Goal: Obtain resource: Obtain resource

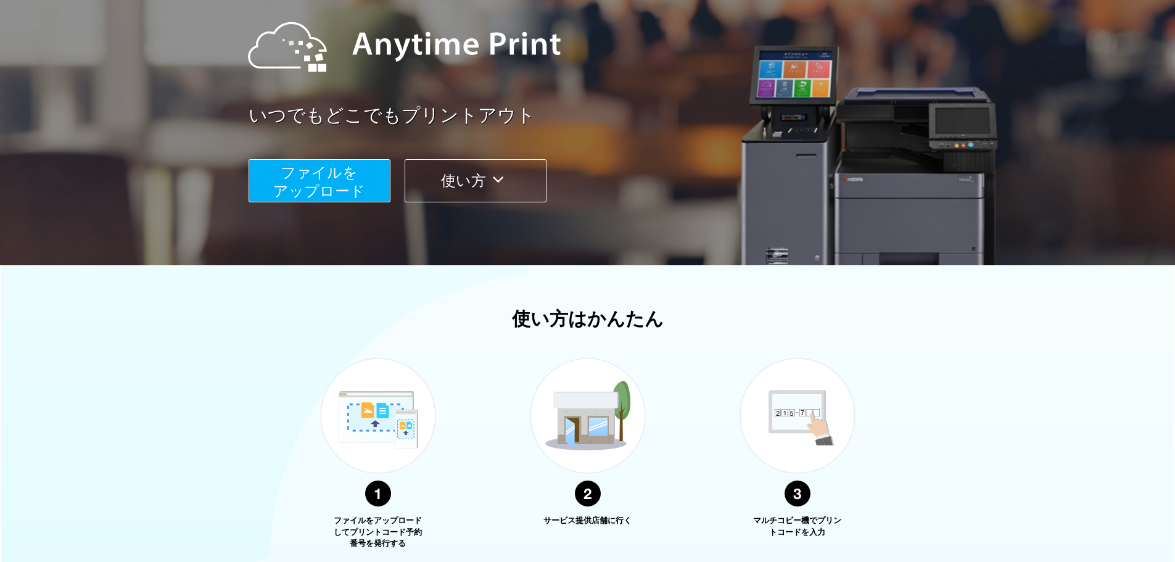
scroll to position [130, 0]
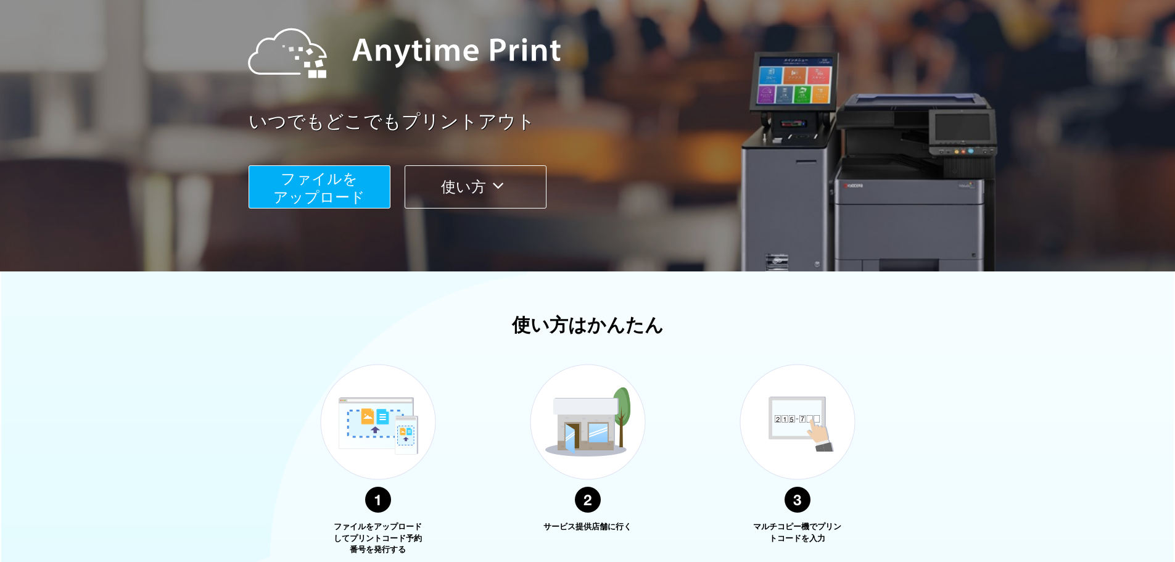
click at [318, 191] on span "ファイルを ​​アップロード" at bounding box center [319, 187] width 92 height 35
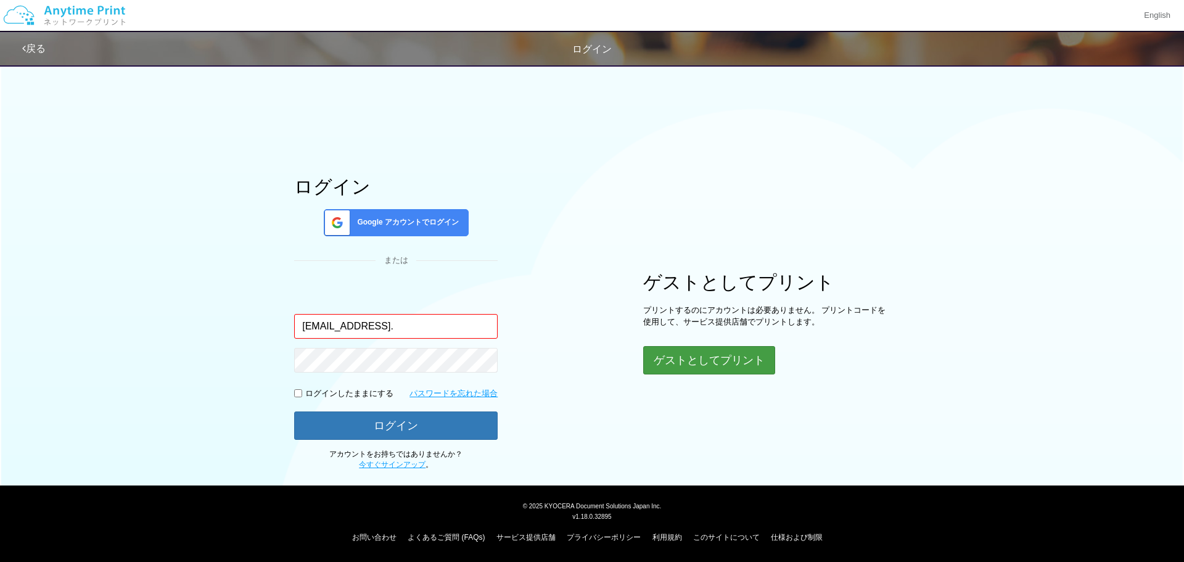
type input "[EMAIL_ADDRESS]."
click at [659, 354] on button "ゲストとしてプリント" at bounding box center [708, 360] width 131 height 27
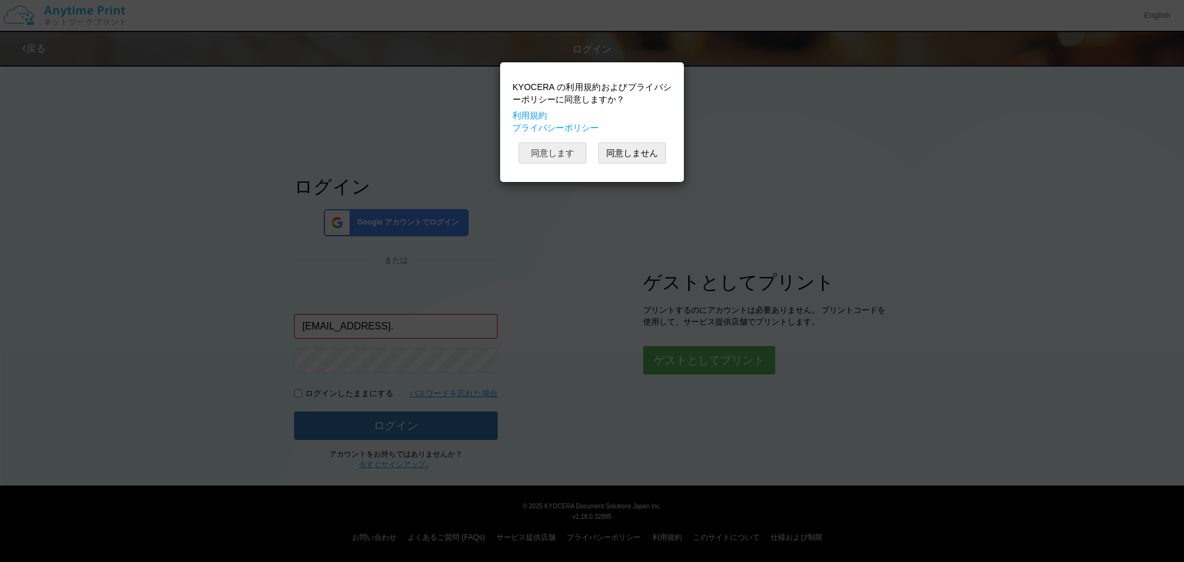
click at [555, 155] on button "同意します" at bounding box center [553, 152] width 68 height 21
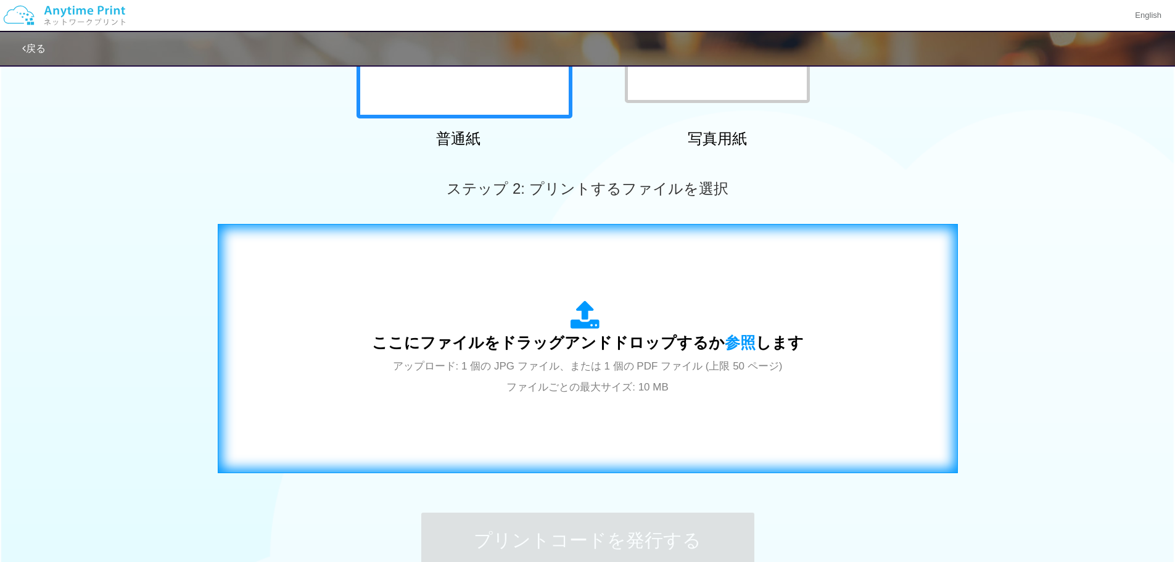
scroll to position [247, 0]
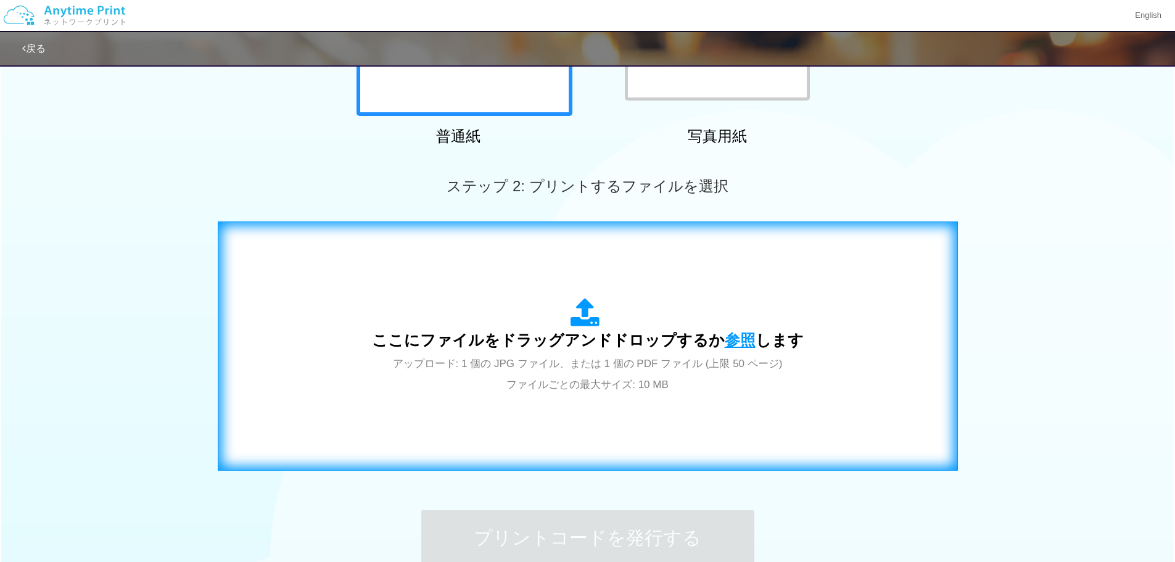
click at [725, 339] on span "参照" at bounding box center [740, 339] width 31 height 17
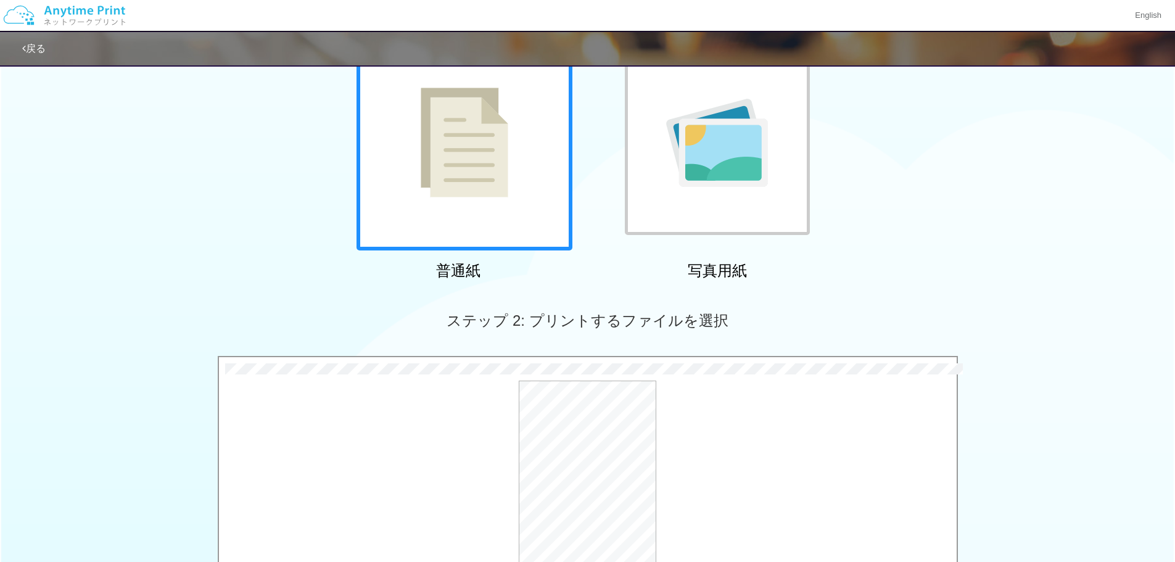
scroll to position [376, 0]
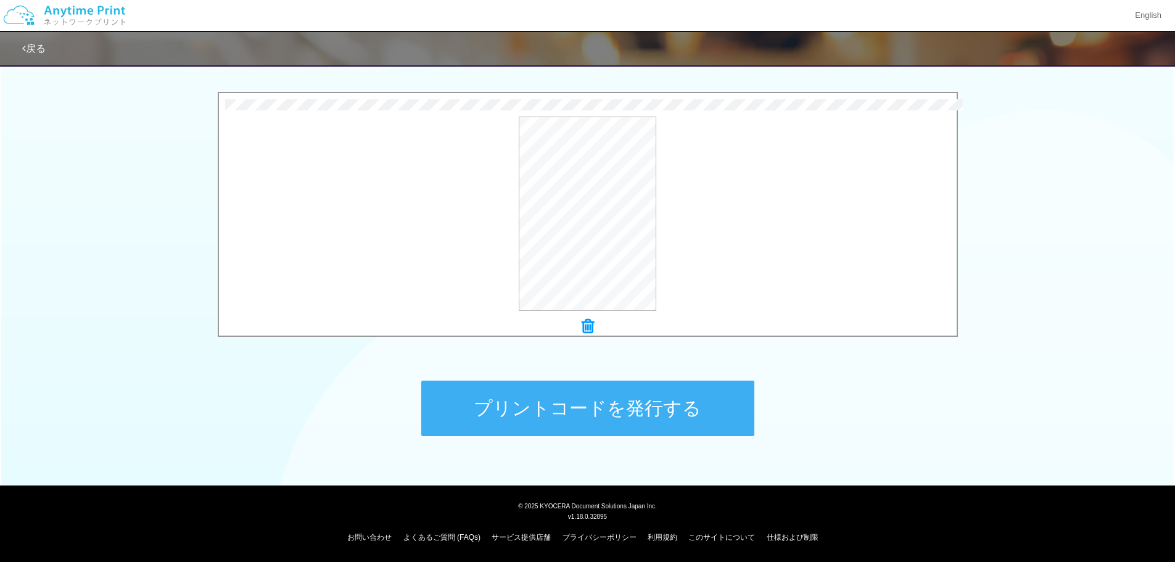
click at [658, 409] on button "プリントコードを発行する" at bounding box center [587, 408] width 333 height 56
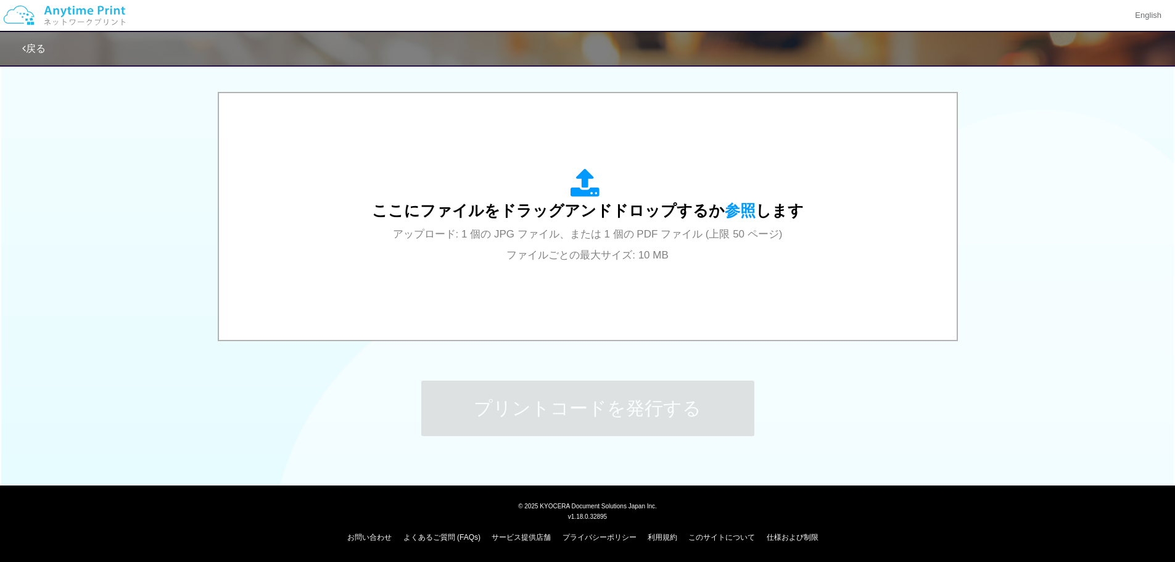
scroll to position [0, 0]
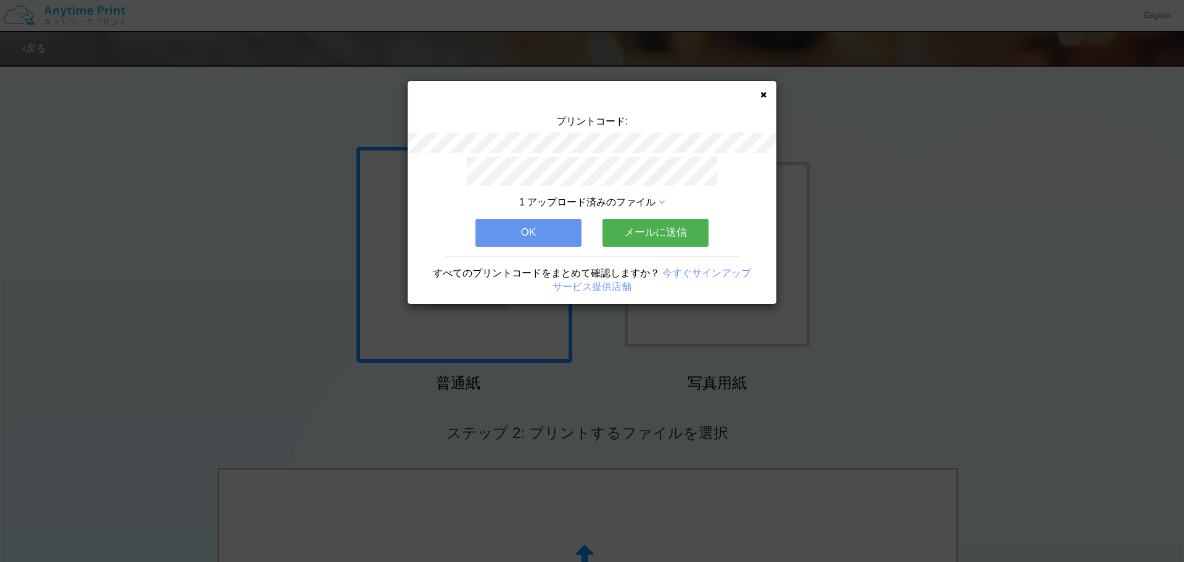
click at [550, 227] on button "OK" at bounding box center [528, 232] width 106 height 27
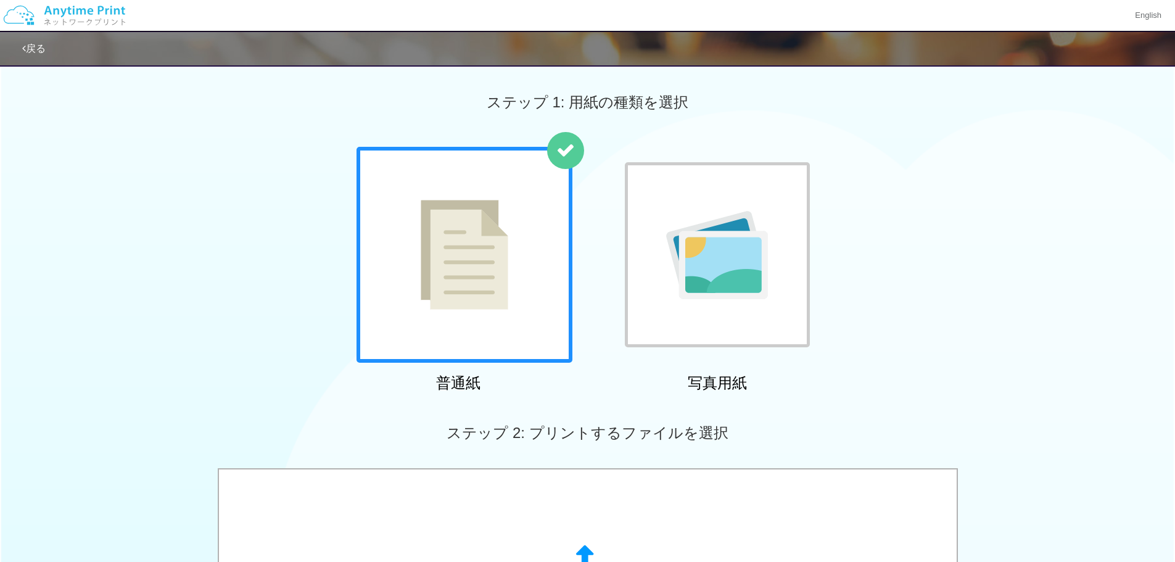
click at [33, 47] on link "戻る" at bounding box center [33, 48] width 23 height 10
